Goal: Navigation & Orientation: Find specific page/section

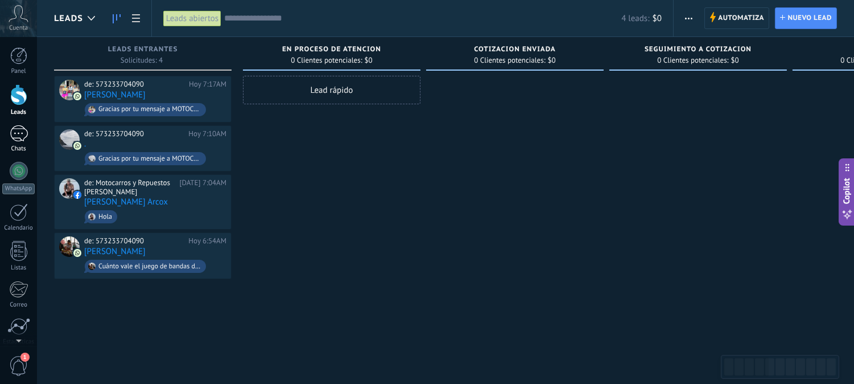
click at [16, 134] on div at bounding box center [19, 133] width 18 height 17
